Goal: Book appointment/travel/reservation

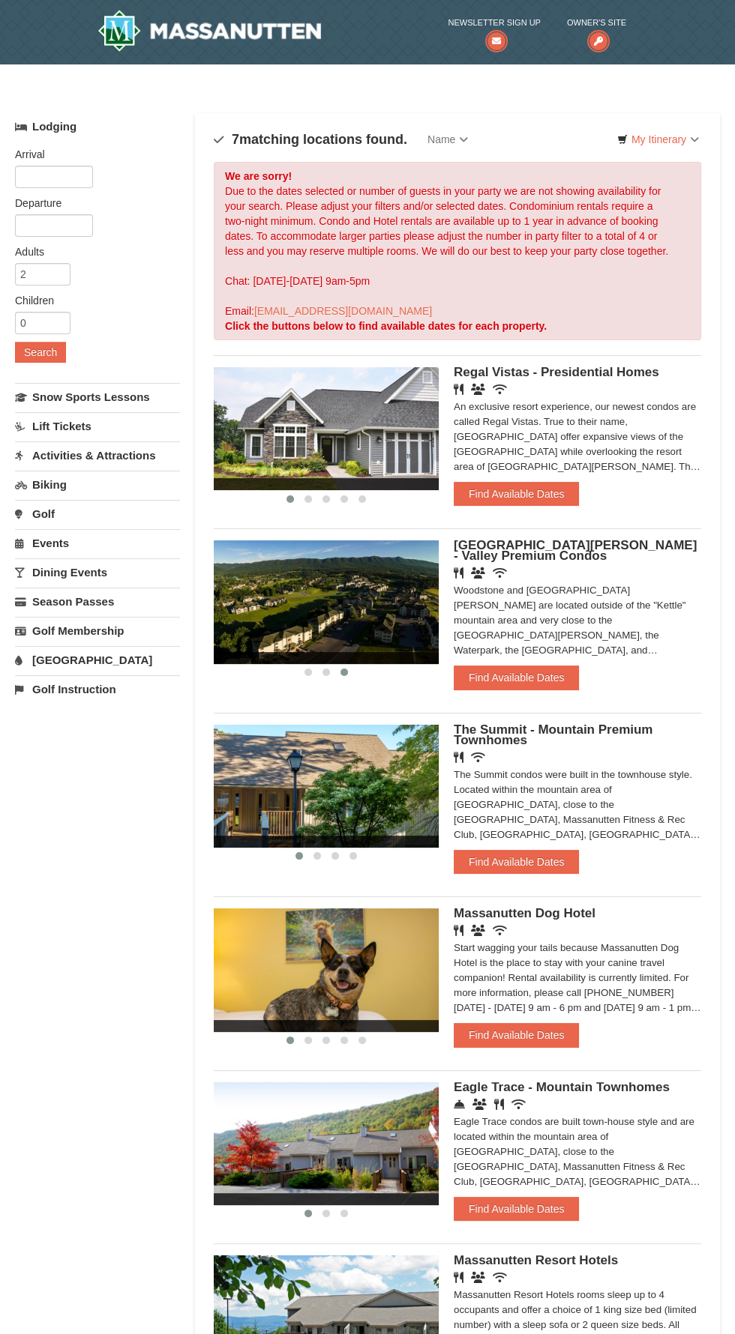
click at [67, 418] on link "Lift Tickets" at bounding box center [97, 426] width 165 height 28
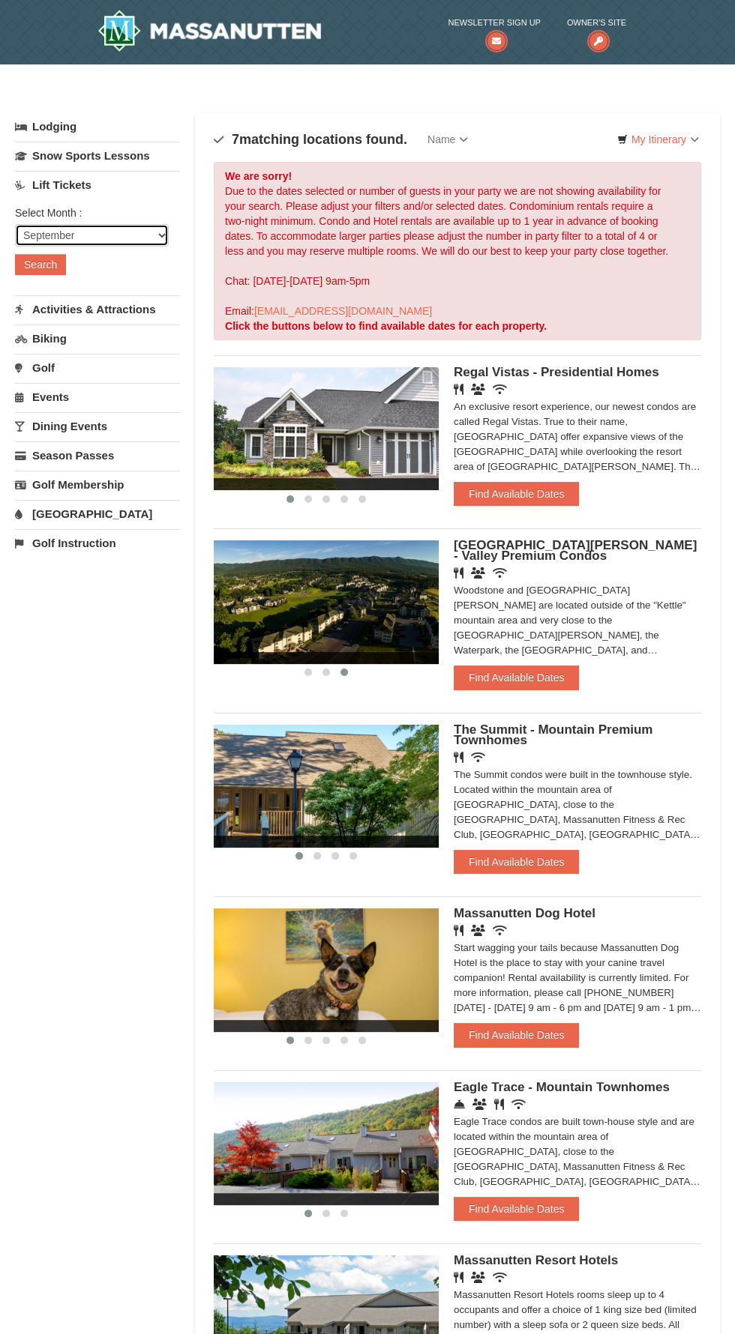
click at [121, 232] on select "September October November December January February March April May June July …" at bounding box center [92, 235] width 154 height 22
select select "12"
click at [15, 224] on select "September October November December January February March April May June July …" at bounding box center [92, 235] width 154 height 22
click at [37, 258] on button "Search" at bounding box center [40, 264] width 51 height 21
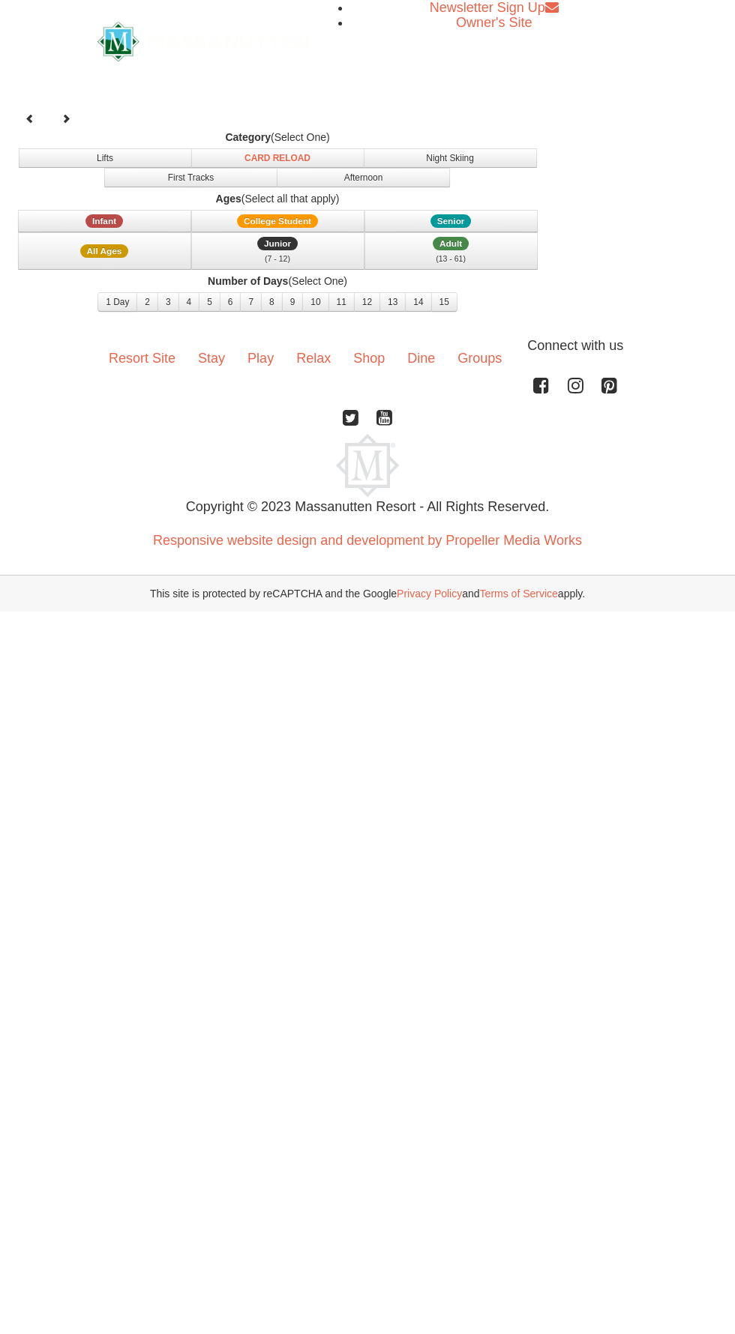
select select "12"
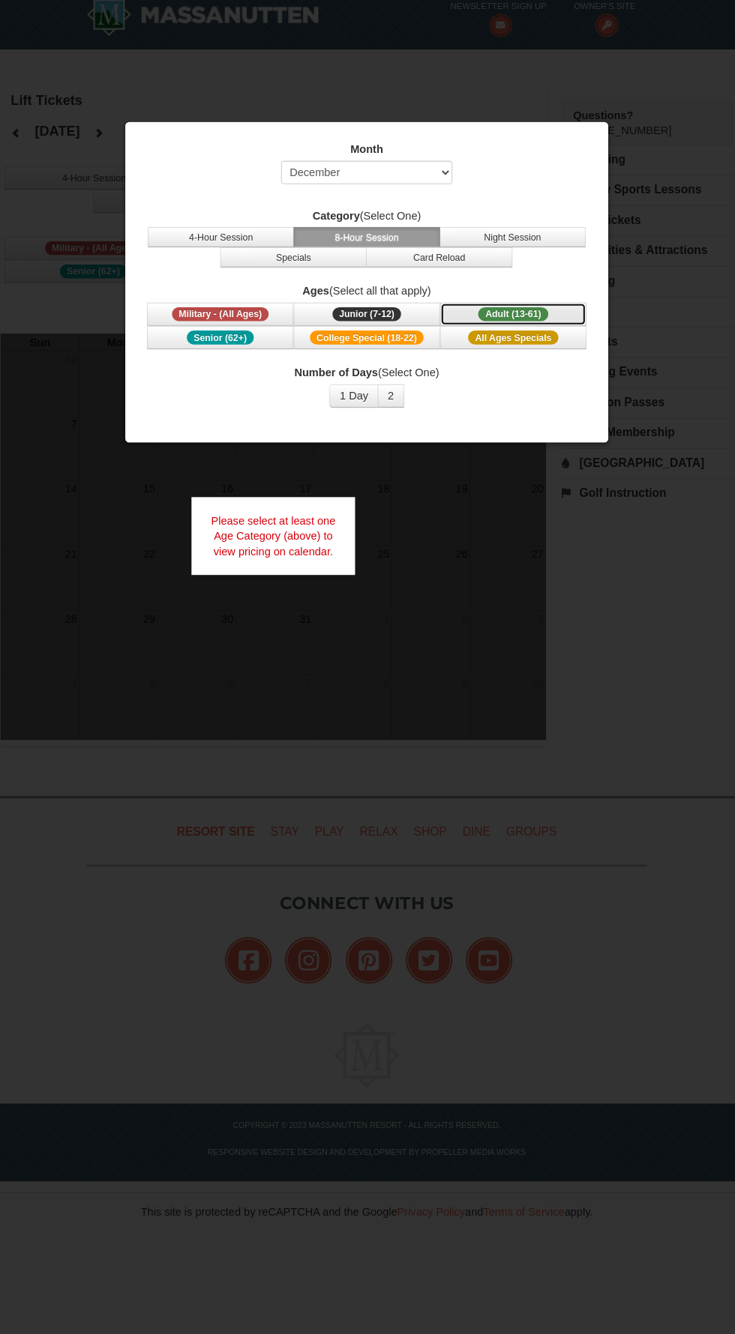
click at [519, 313] on span "Adult (13-61)" at bounding box center [507, 319] width 67 height 13
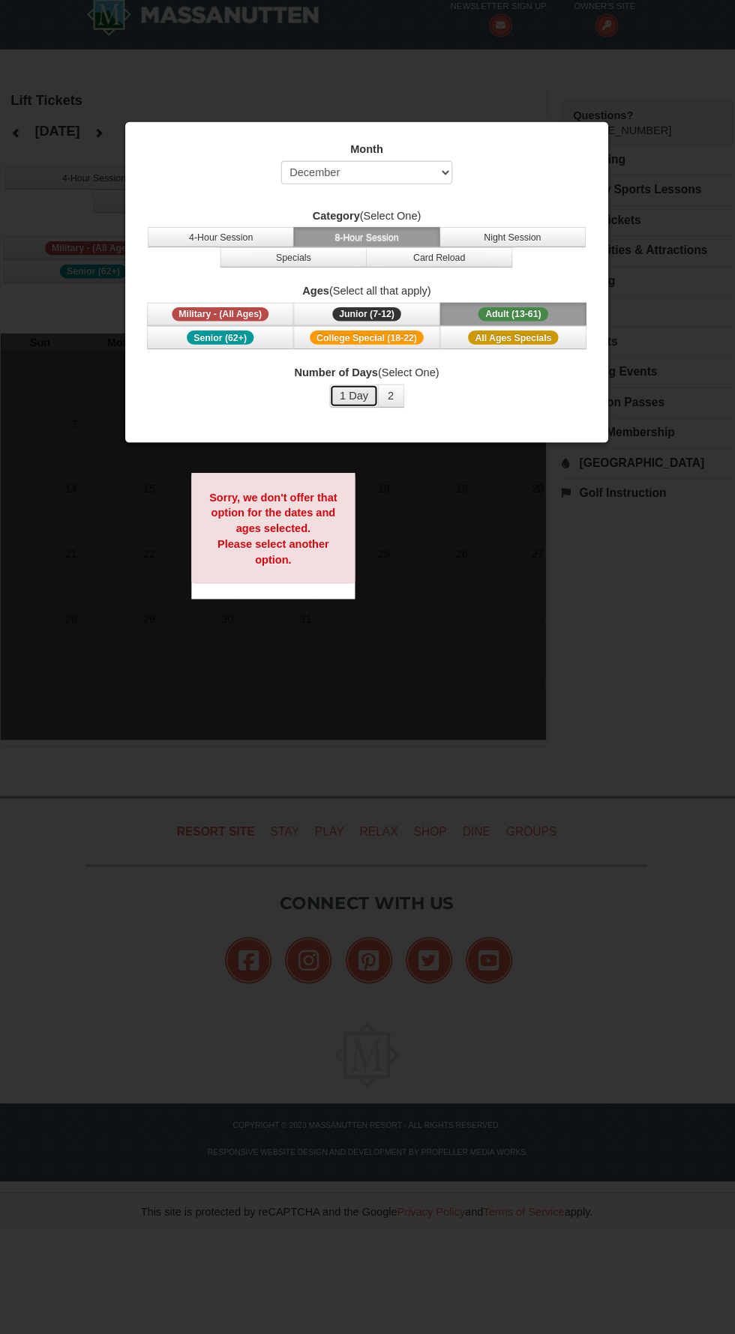
click at [357, 397] on button "1 Day" at bounding box center [354, 398] width 47 height 22
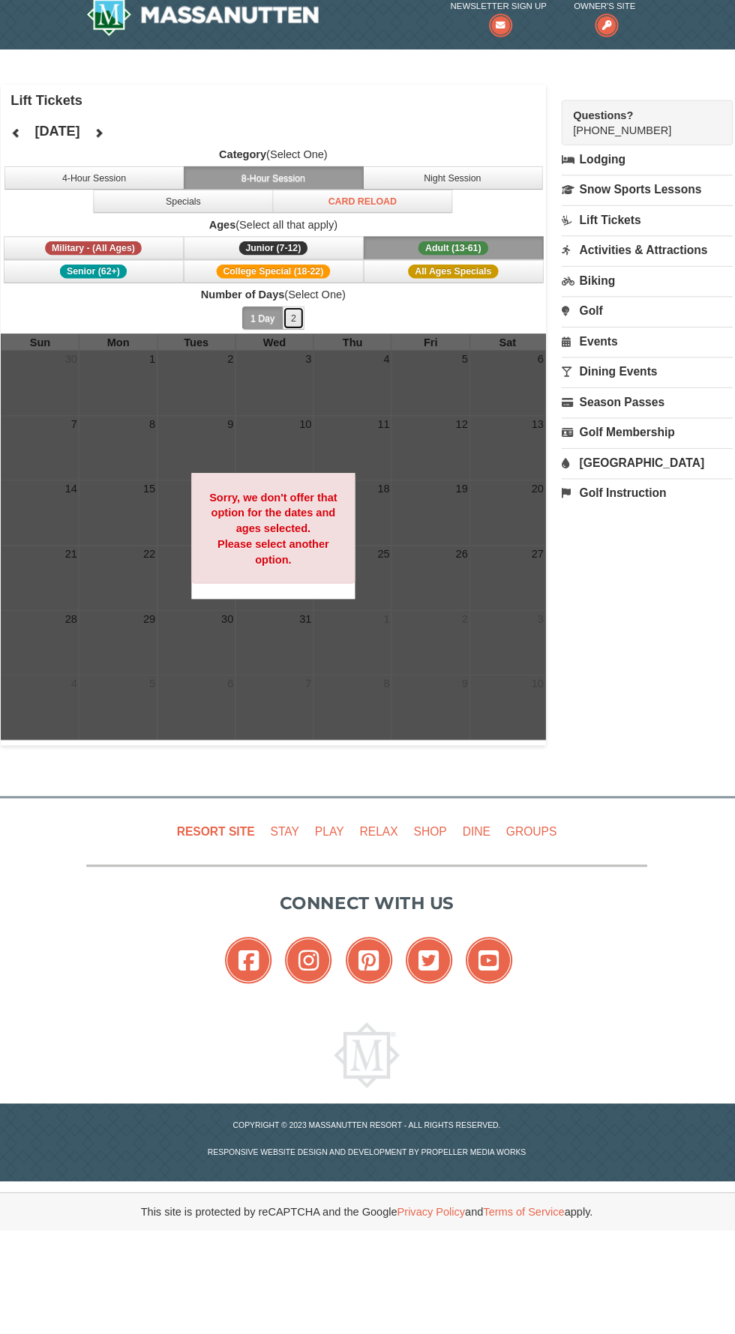
click at [294, 322] on button "2" at bounding box center [297, 323] width 22 height 22
